Goal: Task Accomplishment & Management: Manage account settings

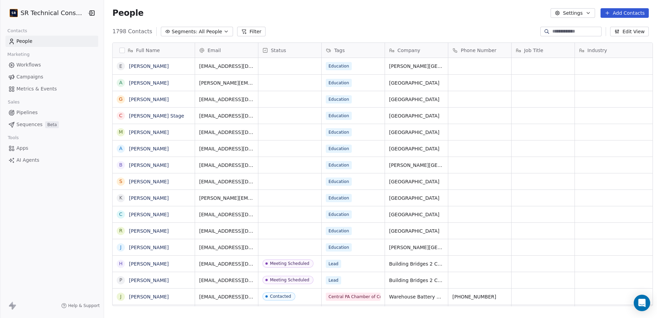
scroll to position [279, 557]
click at [46, 13] on html "SR Technical Consultants Contacts People Marketing Workflows Campaigns Metrics …" at bounding box center [328, 159] width 657 height 318
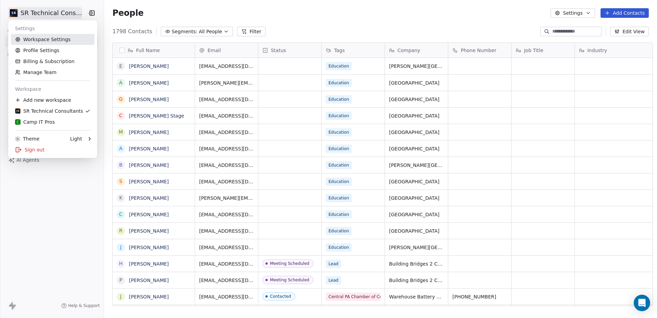
click at [42, 42] on link "Workspace Settings" at bounding box center [53, 39] width 84 height 11
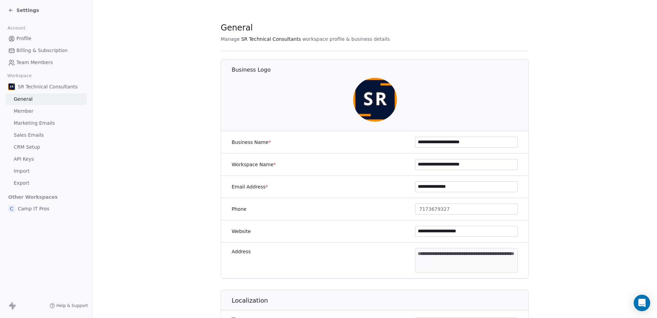
click at [32, 122] on span "Marketing Emails" at bounding box center [34, 122] width 41 height 7
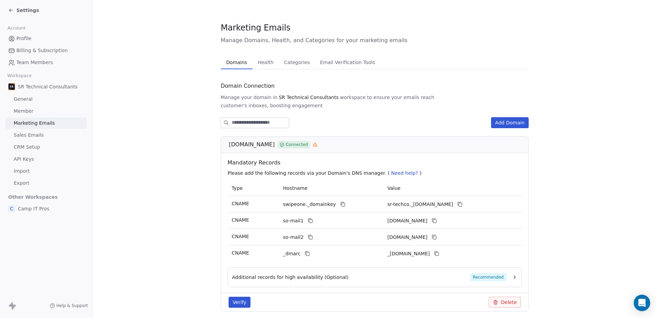
click at [290, 250] on span "_dmarc" at bounding box center [291, 253] width 17 height 7
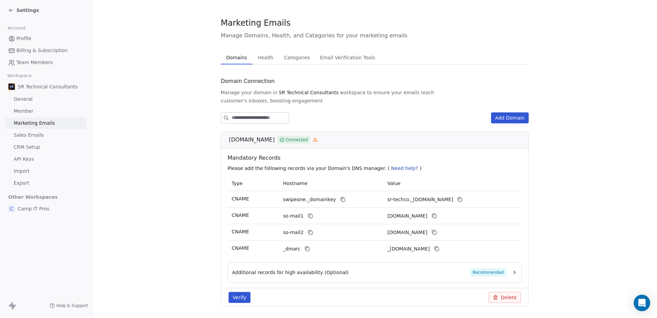
scroll to position [7, 0]
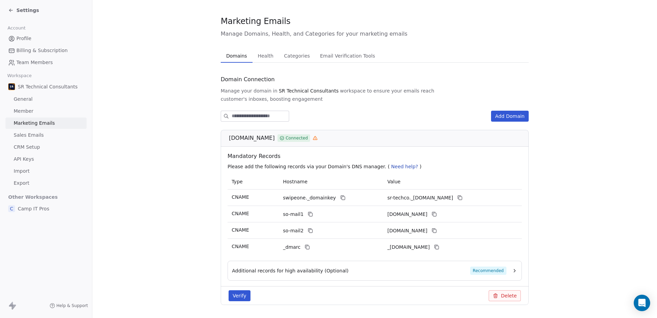
click at [430, 243] on span "_[DOMAIN_NAME]" at bounding box center [408, 246] width 42 height 7
drag, startPoint x: 432, startPoint y: 240, endPoint x: 389, endPoint y: 238, distance: 42.5
click at [389, 243] on span "_[DOMAIN_NAME]" at bounding box center [408, 246] width 42 height 7
click at [414, 266] on div "Additional records for high availability (Optional) Recommended" at bounding box center [369, 270] width 274 height 8
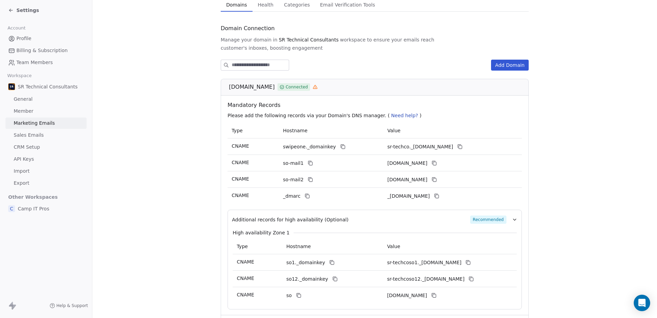
scroll to position [103, 0]
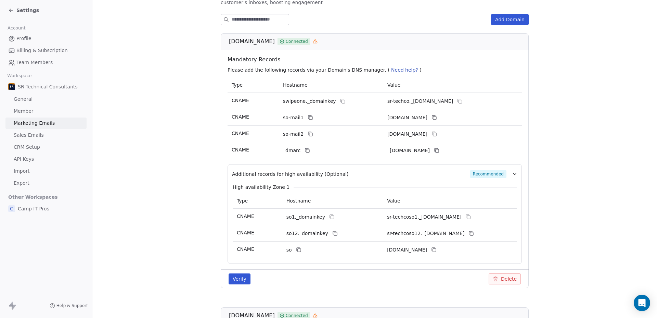
click at [391, 67] on span "Need help?" at bounding box center [404, 69] width 27 height 5
click at [402, 66] on p "Please add the following records via your Domain's DNS manager. ( Need help? )" at bounding box center [376, 69] width 297 height 7
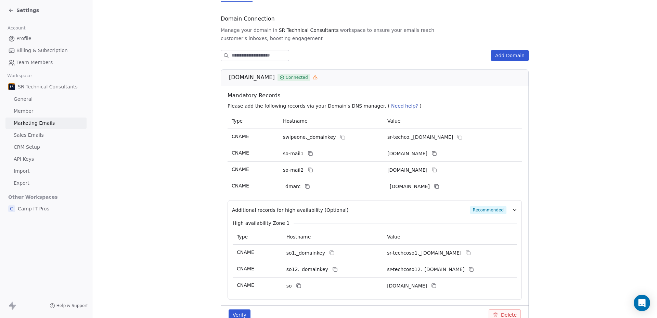
scroll to position [67, 0]
click at [398, 103] on span "Need help?" at bounding box center [404, 105] width 27 height 5
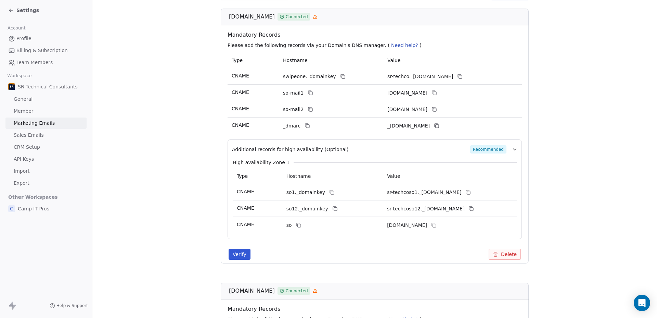
scroll to position [127, 0]
